Goal: Transaction & Acquisition: Subscribe to service/newsletter

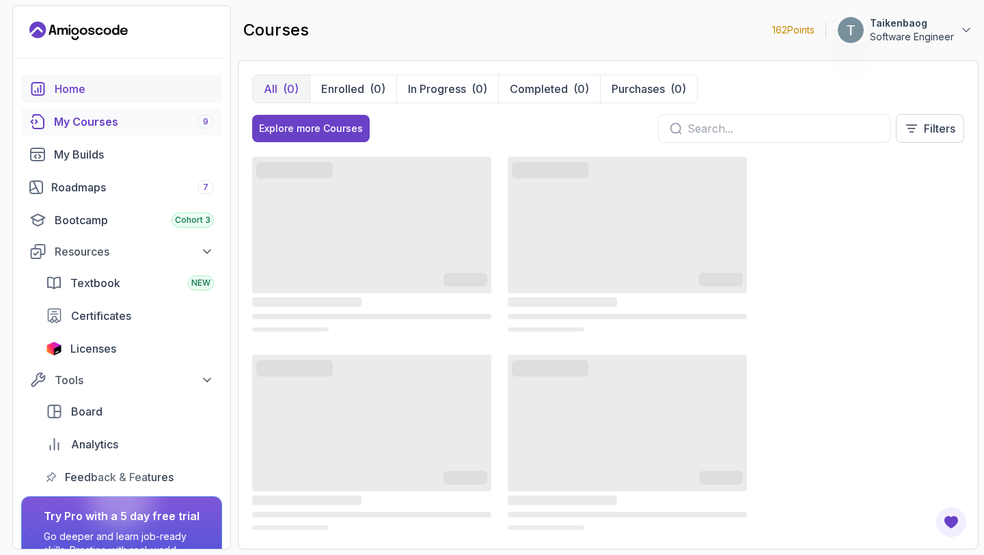
click at [74, 93] on div "Home" at bounding box center [134, 89] width 159 height 16
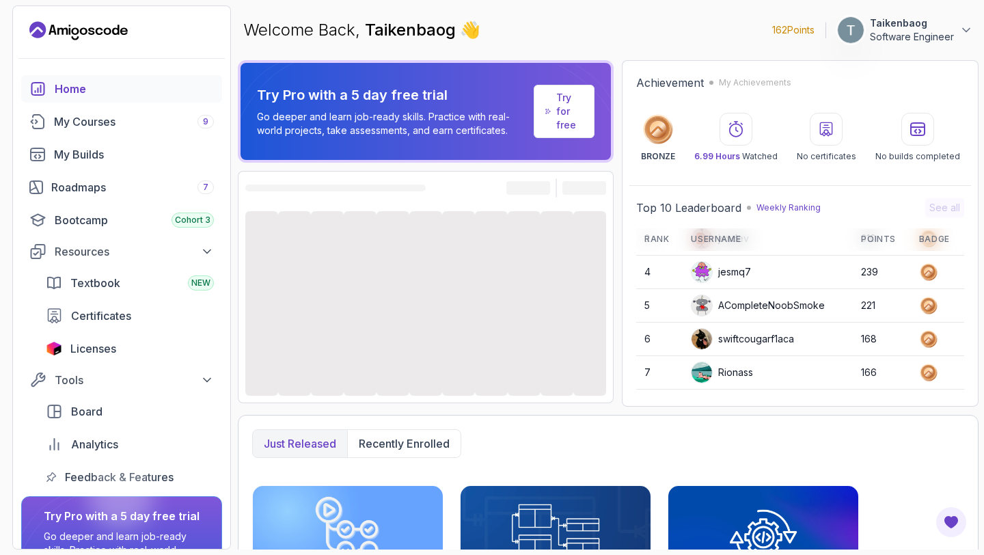
scroll to position [193, 0]
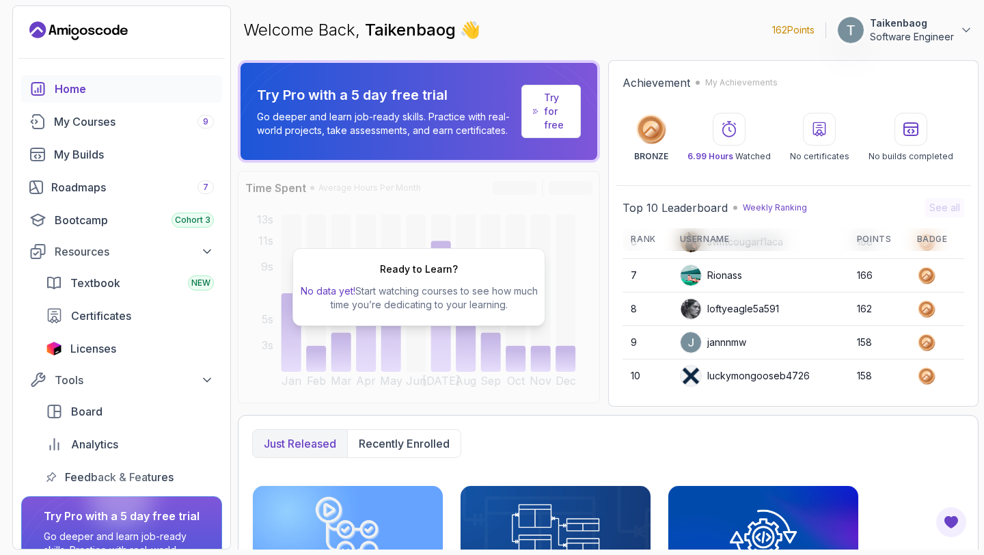
click at [881, 20] on p "Taikenbaog" at bounding box center [912, 23] width 84 height 14
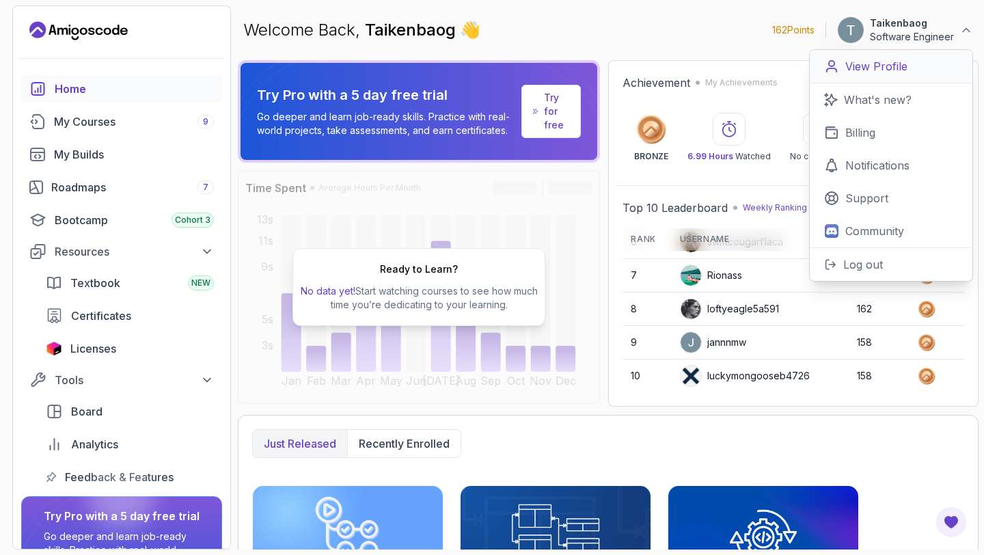
click at [879, 71] on p "View Profile" at bounding box center [876, 66] width 62 height 16
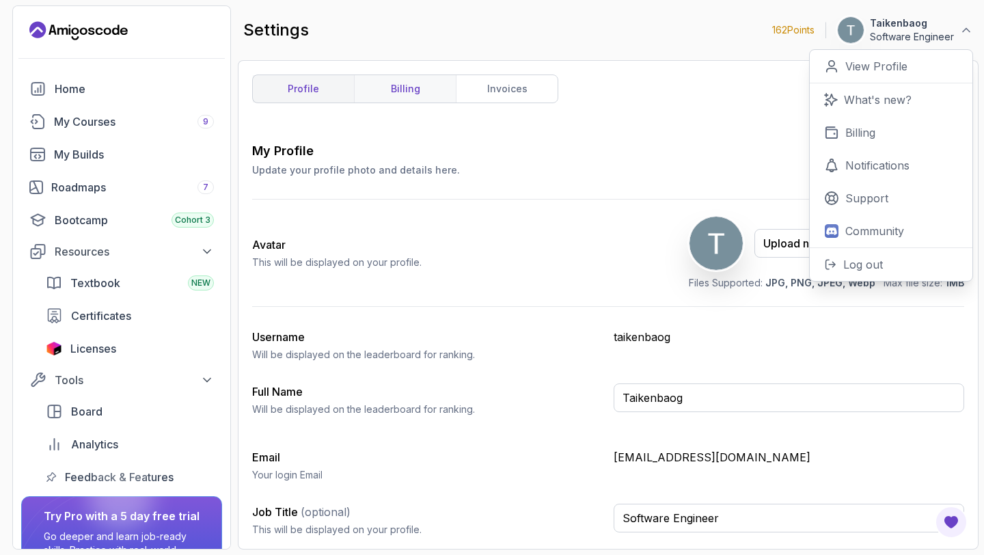
click at [410, 93] on link "billing" at bounding box center [405, 88] width 102 height 27
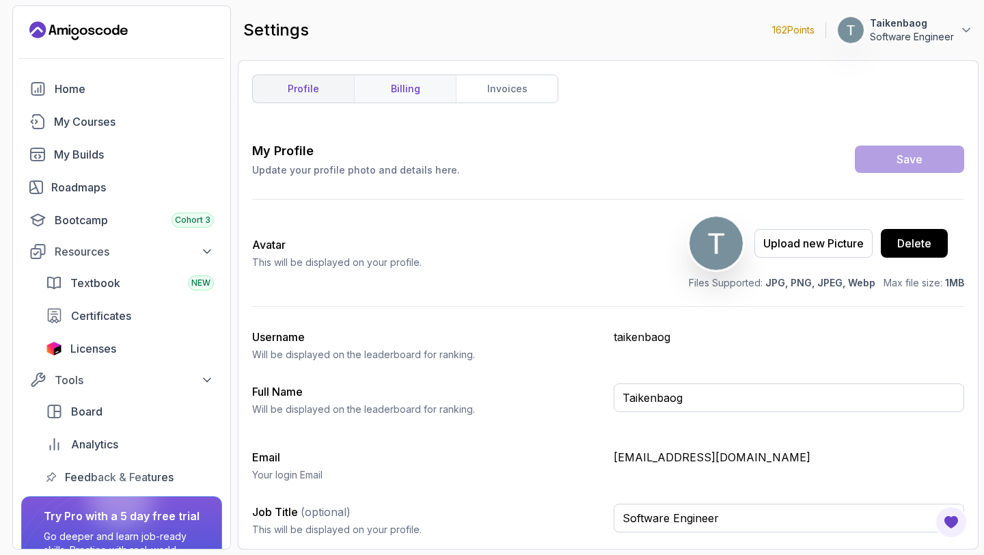
click at [417, 91] on link "billing" at bounding box center [405, 88] width 102 height 27
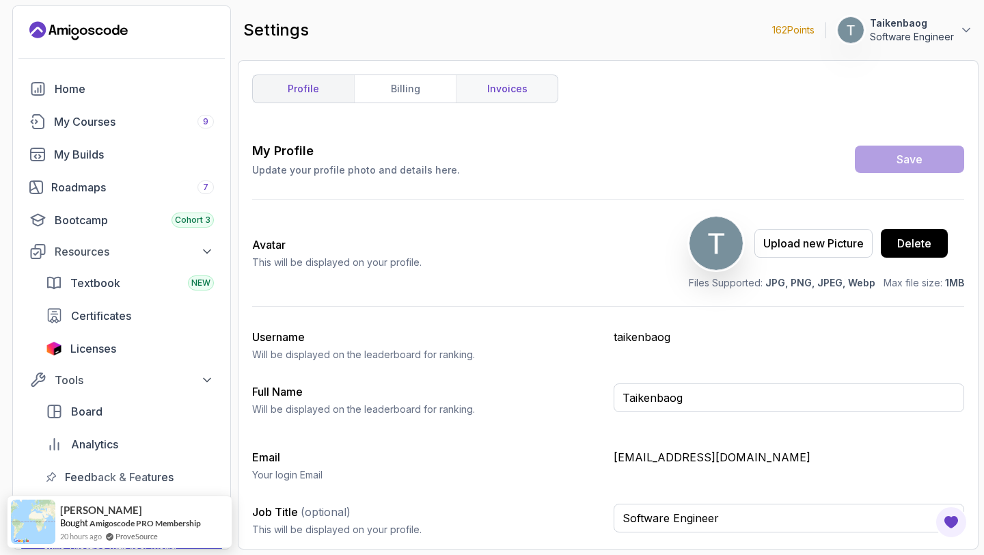
click at [512, 92] on link "invoices" at bounding box center [507, 88] width 102 height 27
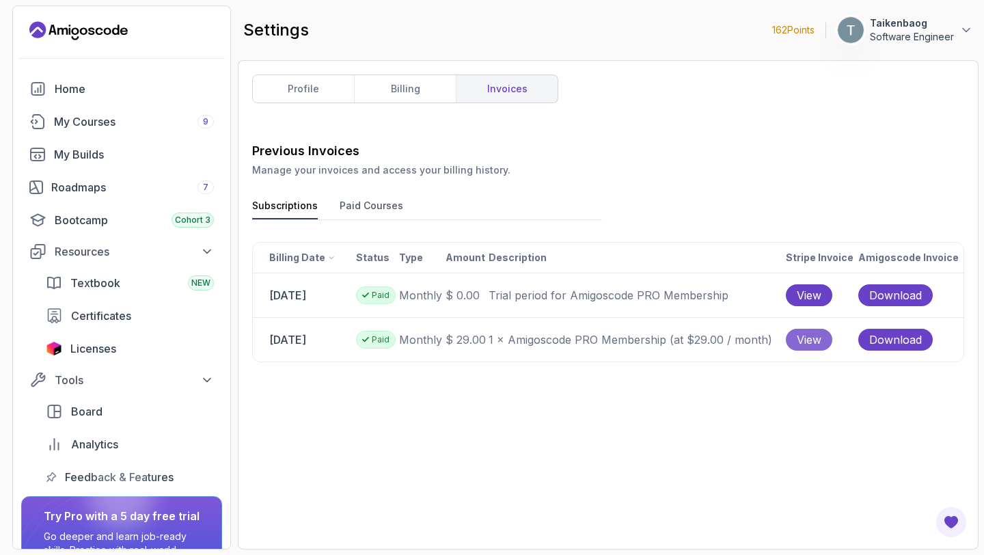
click at [808, 339] on span "View" at bounding box center [809, 339] width 25 height 16
click at [362, 208] on button "Paid Courses" at bounding box center [372, 209] width 64 height 20
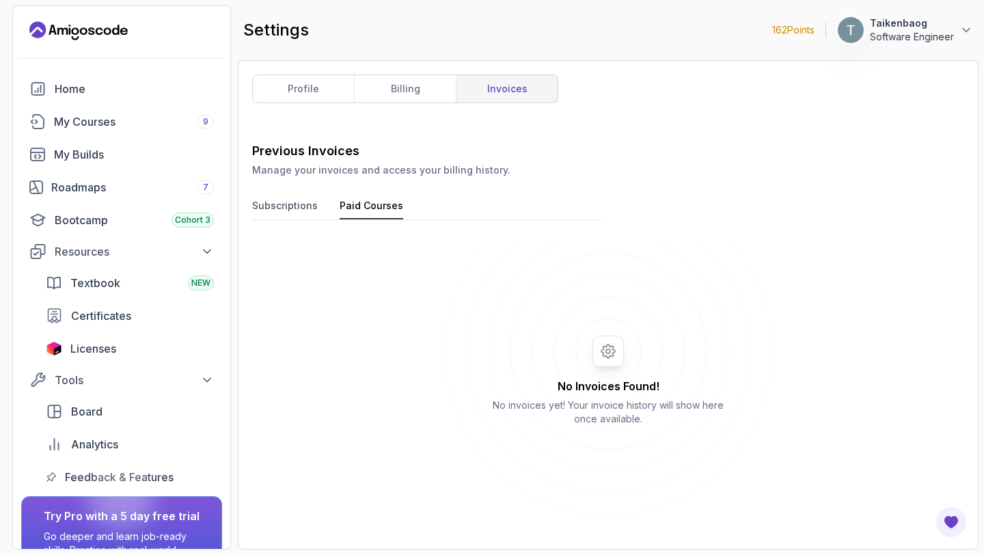
click at [290, 205] on button "Subscriptions" at bounding box center [285, 209] width 66 height 20
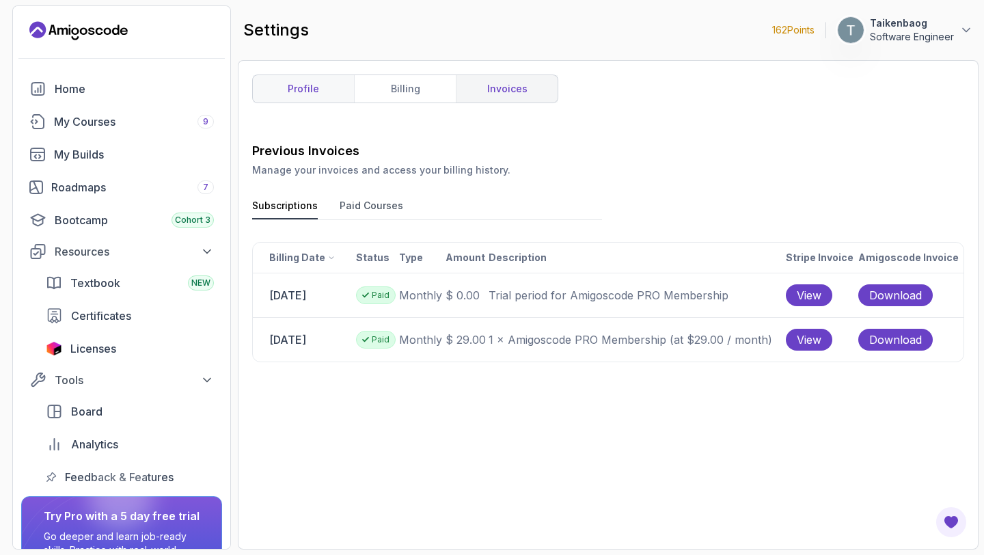
click at [314, 86] on link "profile" at bounding box center [303, 88] width 101 height 27
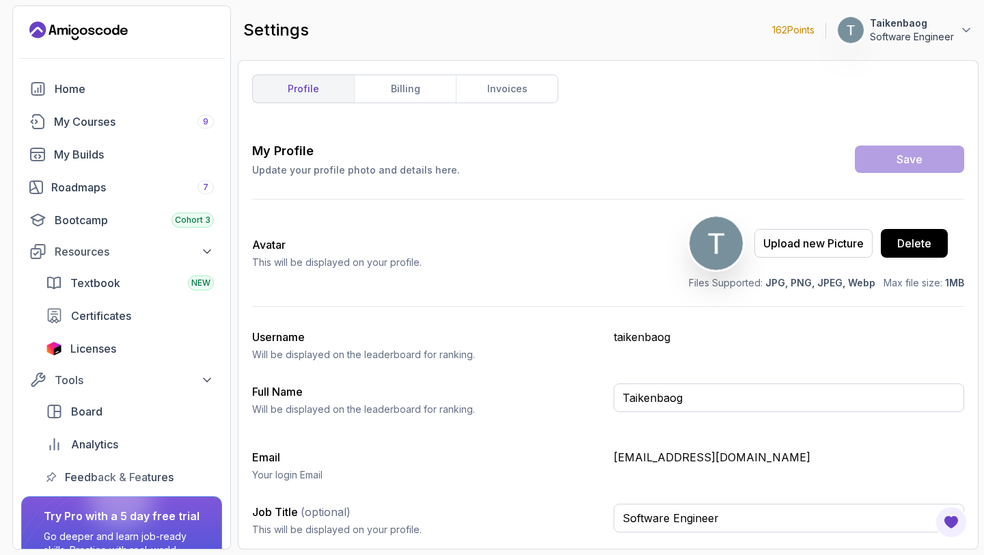
scroll to position [97, 0]
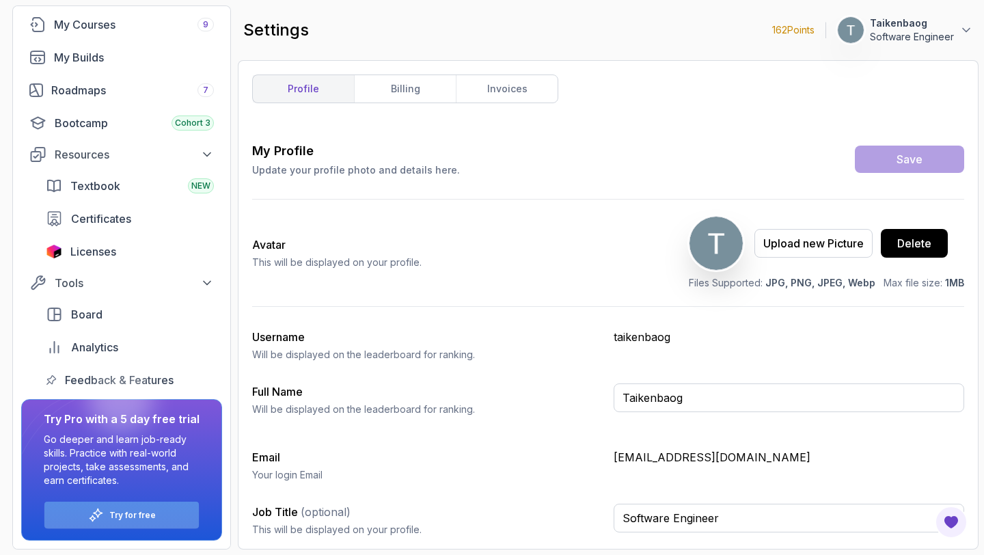
click at [121, 514] on p "Try for free" at bounding box center [132, 515] width 46 height 11
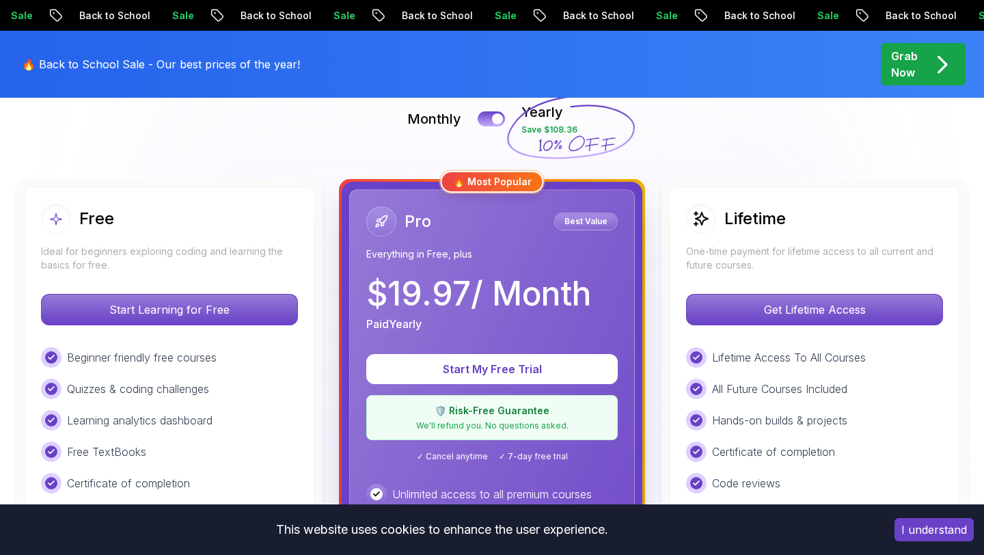
scroll to position [321, 0]
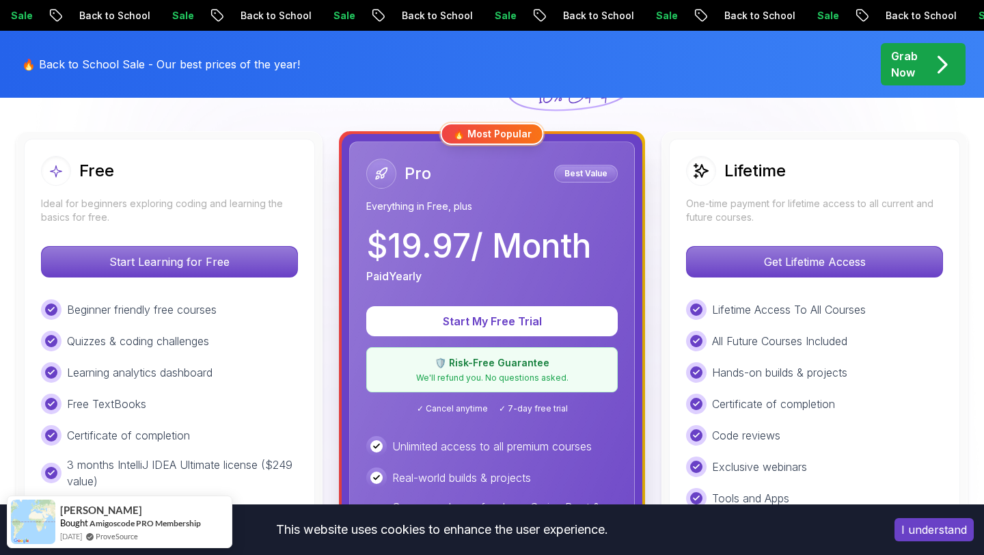
scroll to position [372, 0]
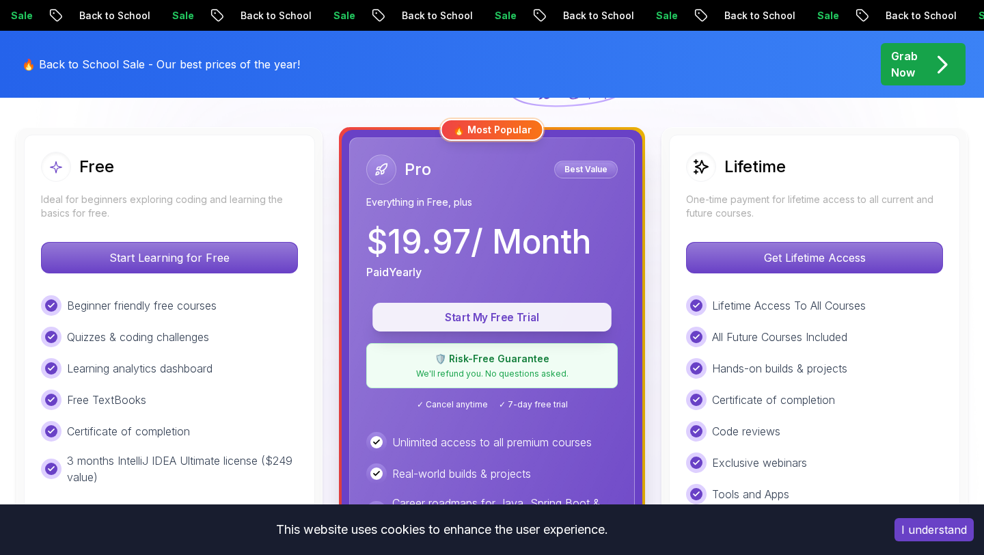
click at [475, 315] on p "Start My Free Trial" at bounding box center [492, 318] width 208 height 16
